Goal: Navigation & Orientation: Go to known website

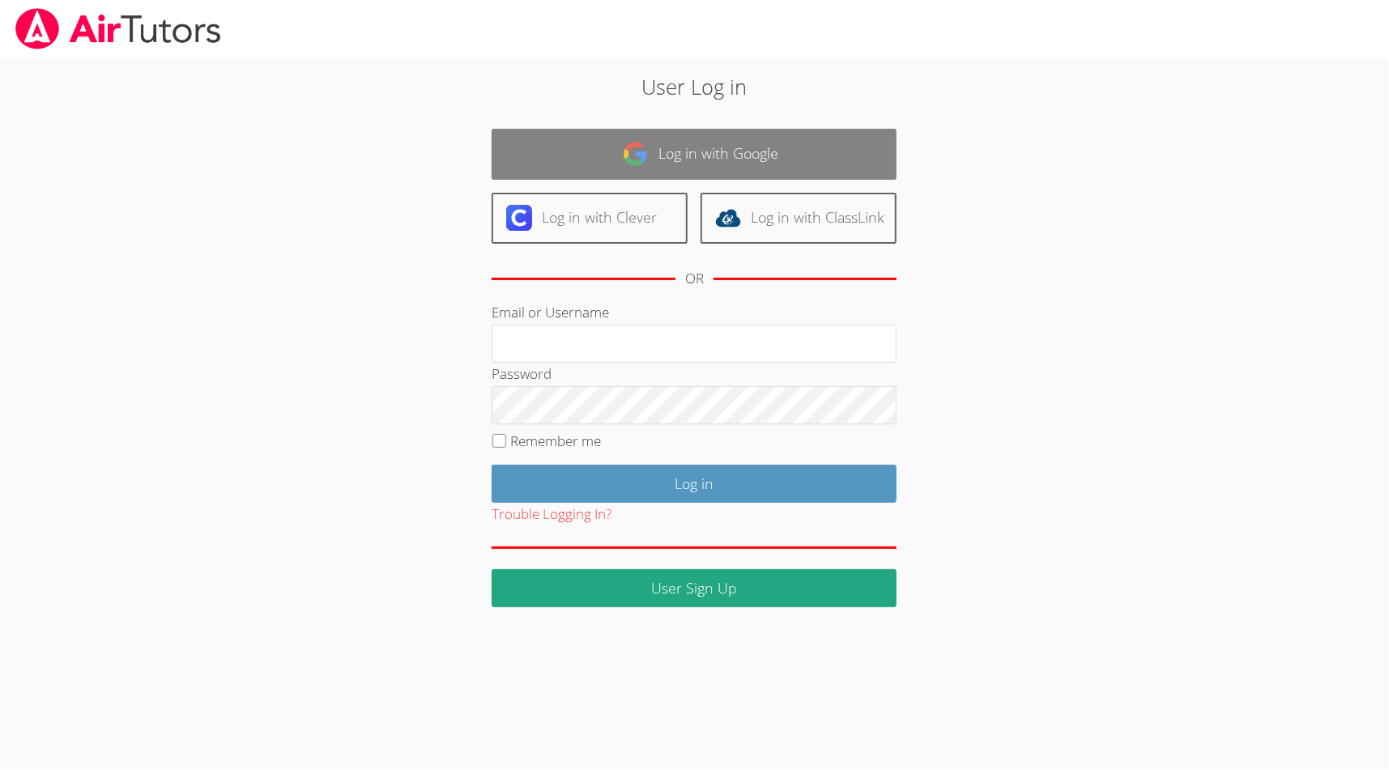
click at [749, 160] on link "Log in with Google" at bounding box center [694, 154] width 405 height 51
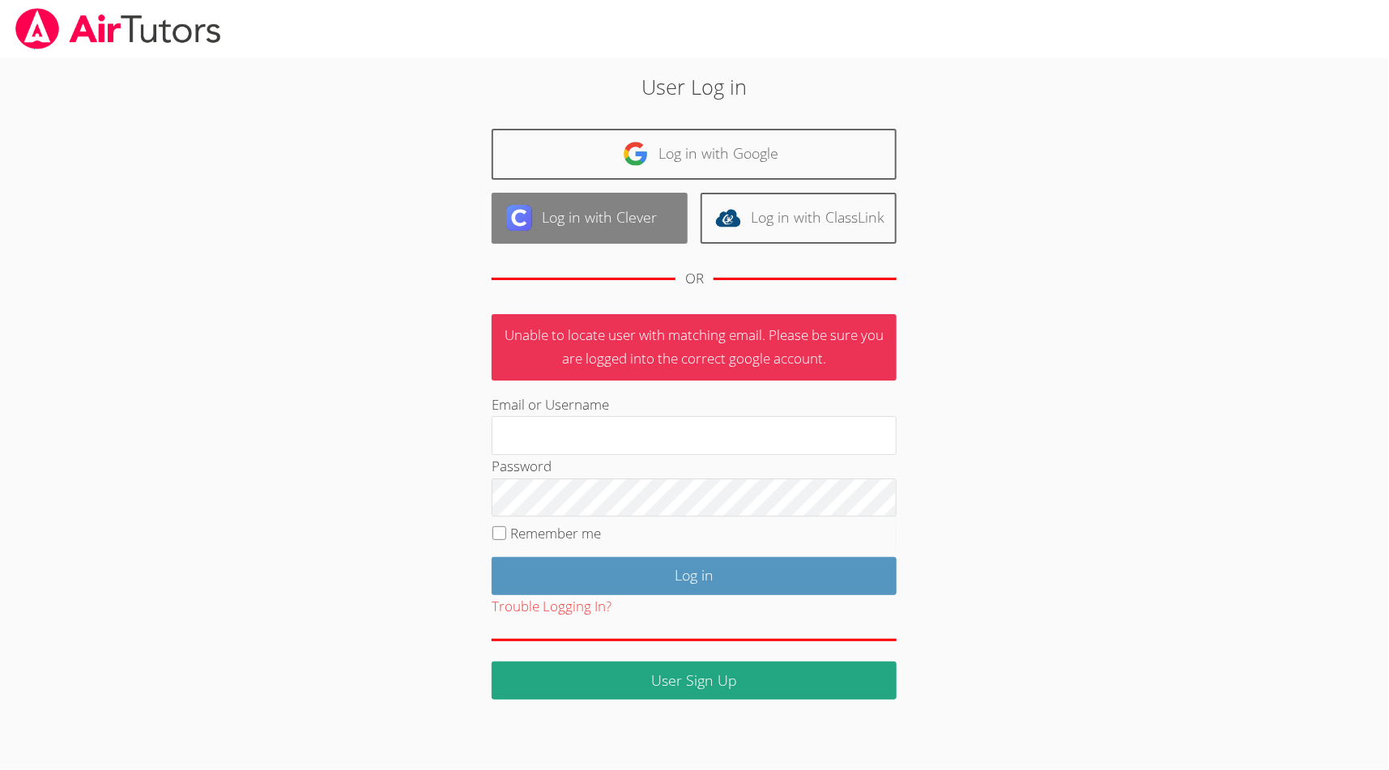
click at [653, 216] on link "Log in with Clever" at bounding box center [590, 218] width 196 height 51
